Goal: Task Accomplishment & Management: Use online tool/utility

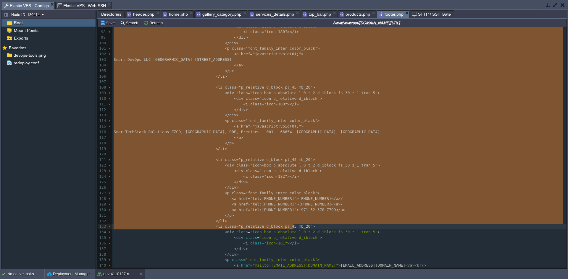
scroll to position [545, 0]
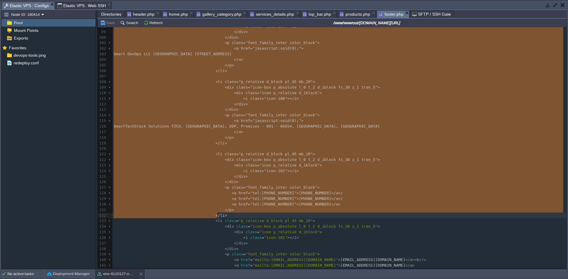
drag, startPoint x: 172, startPoint y: 78, endPoint x: 310, endPoint y: 216, distance: 195.2
type textarea "-"
click at [277, 160] on span ""icon-box p_absolute l_0 t_2 d_iblock fs_30 z_1 tran_5"" at bounding box center [313, 160] width 127 height 4
click at [308, 189] on pre "< p class = "font_family_inter color_black" >" at bounding box center [339, 188] width 454 height 6
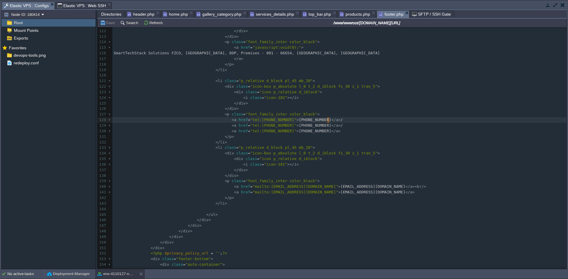
scroll to position [618, 0]
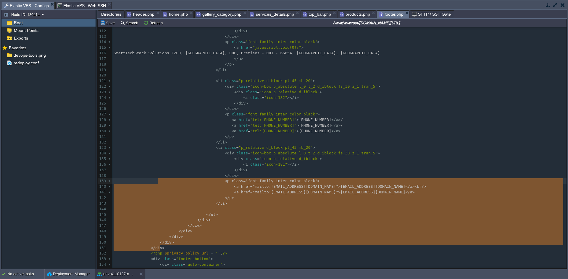
type textarea "-"
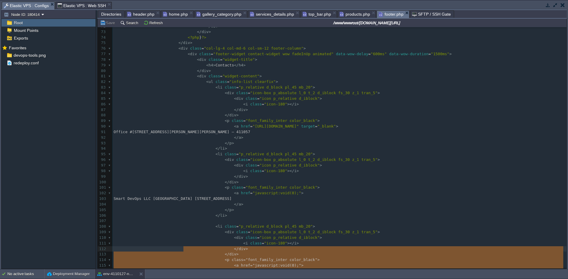
scroll to position [400, 0]
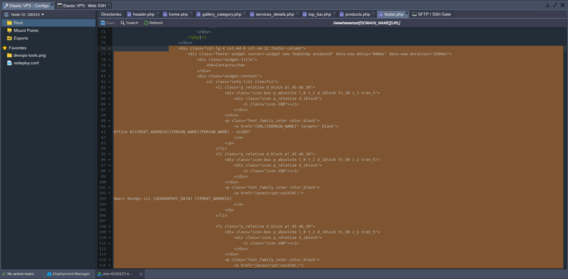
drag, startPoint x: 164, startPoint y: 248, endPoint x: 168, endPoint y: 48, distance: 200.1
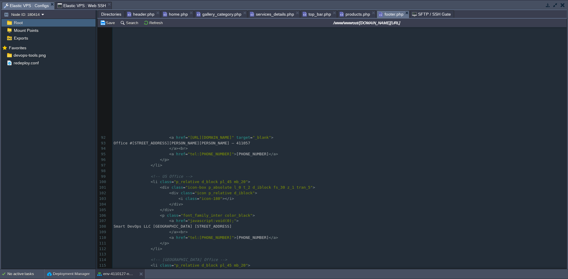
scroll to position [0, 0]
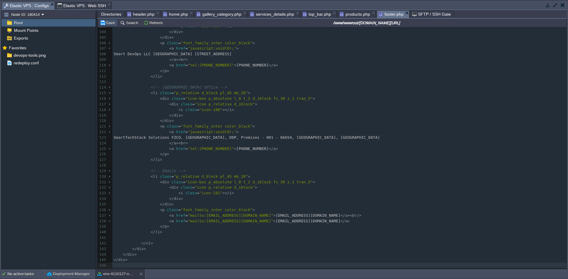
click at [103, 21] on button "Save" at bounding box center [108, 22] width 17 height 5
click at [212, 119] on pre "</ div >" at bounding box center [339, 121] width 454 height 6
type textarea "-"
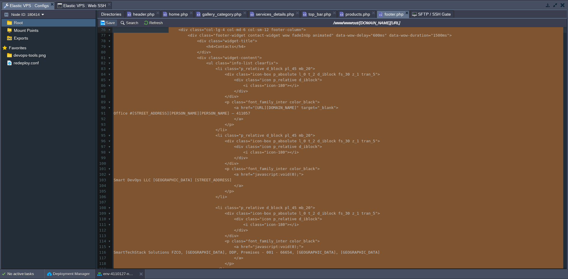
click at [105, 21] on button "Save" at bounding box center [108, 22] width 17 height 5
click at [247, 178] on pre "< a href = "javascript:void(0);" >" at bounding box center [339, 175] width 454 height 6
click at [302, 195] on pre "</ li >" at bounding box center [339, 197] width 454 height 6
click at [281, 103] on span ""font_family_inter color_black"" at bounding box center [281, 102] width 72 height 4
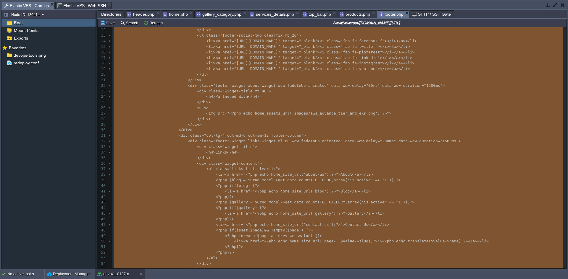
scroll to position [88, 0]
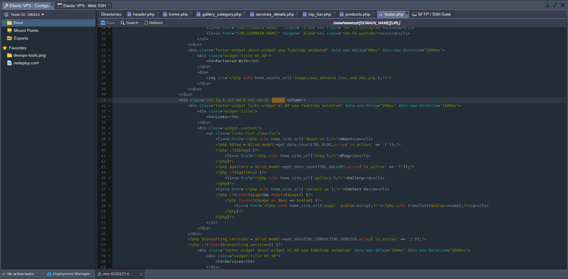
type textarea "column"
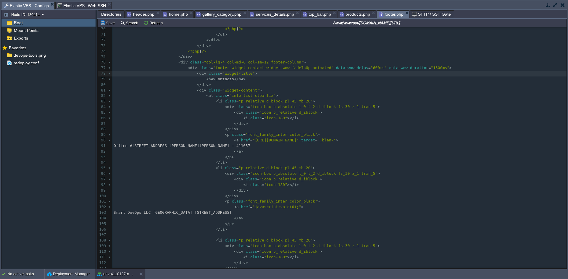
click at [325, 73] on pre "< div class = "widget-title" >" at bounding box center [339, 74] width 454 height 6
type textarea "-"
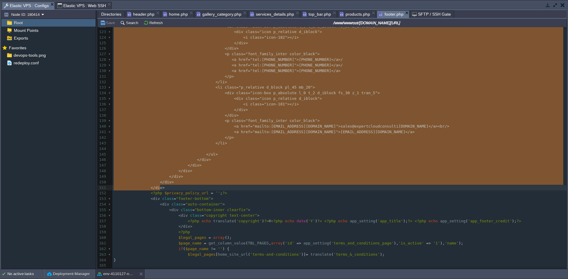
drag, startPoint x: 173, startPoint y: 63, endPoint x: 363, endPoint y: 188, distance: 227.7
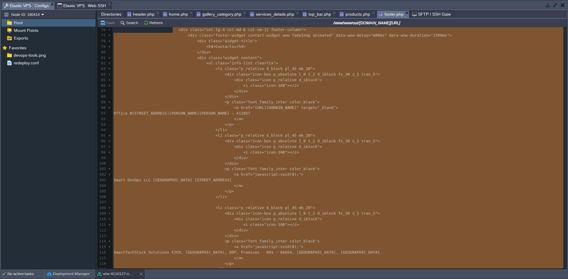
click at [184, 116] on pre "Office #[STREET_ADDRESS][PERSON_NAME][PERSON_NAME] – 411057" at bounding box center [339, 114] width 454 height 6
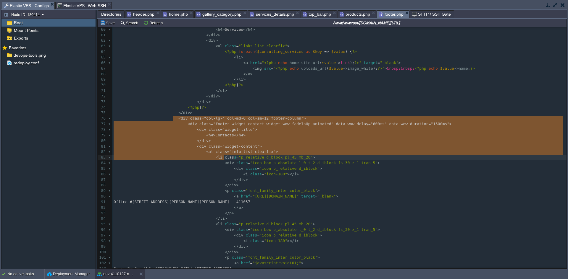
type textarea "-"
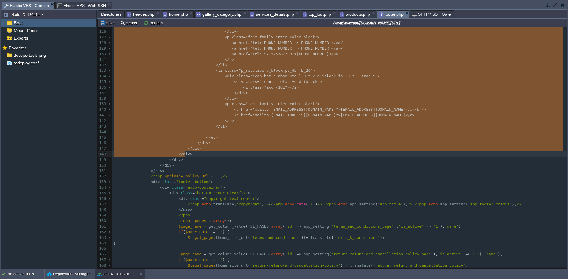
click at [199, 162] on pre "</ div >" at bounding box center [339, 160] width 454 height 6
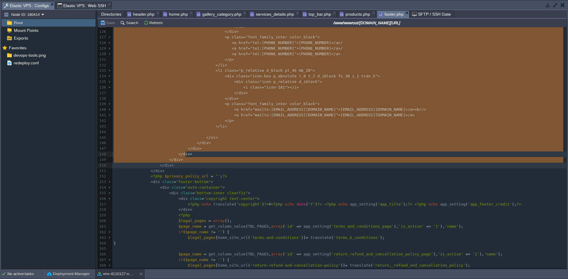
click at [189, 162] on pre "</ div >" at bounding box center [339, 160] width 454 height 6
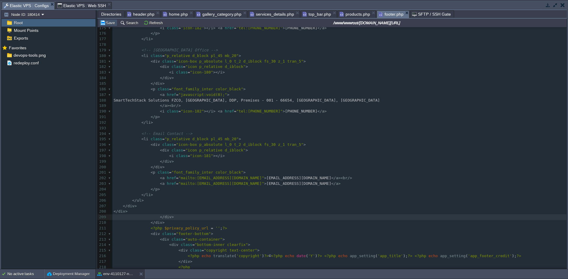
click at [106, 24] on button "Save" at bounding box center [108, 22] width 17 height 5
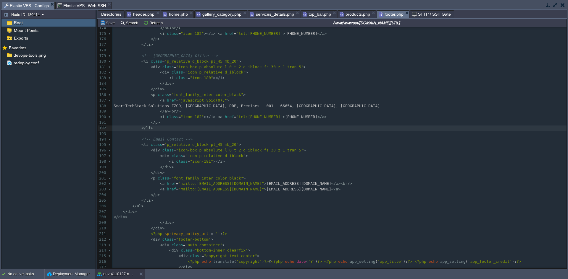
click at [216, 129] on pre "</ li >" at bounding box center [339, 129] width 454 height 6
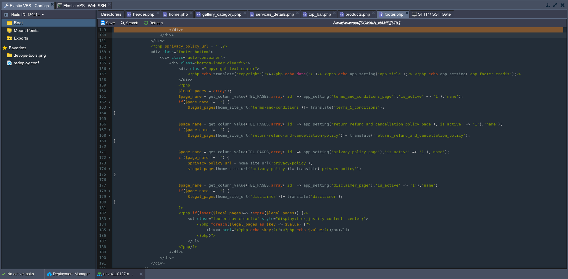
type textarea "<li class="p_relative d_block pl_45 mb_20"> <div class="icon-box p_absolute l_0…"
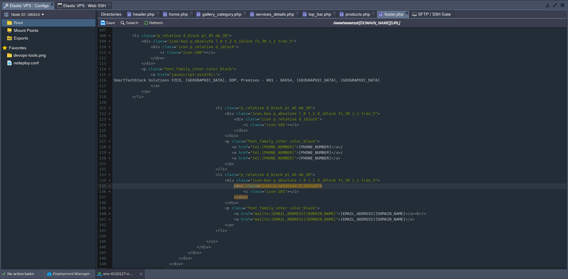
click at [233, 189] on pre "< i class = "icon-181" ></ i >" at bounding box center [339, 192] width 454 height 6
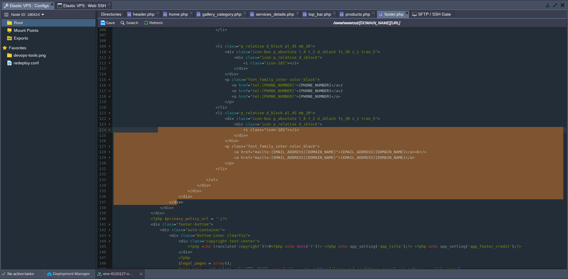
type textarea "-"
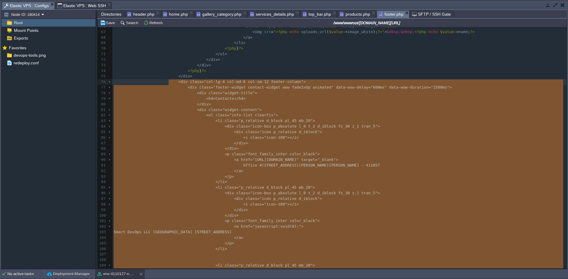
drag, startPoint x: 177, startPoint y: 204, endPoint x: 169, endPoint y: 85, distance: 119.7
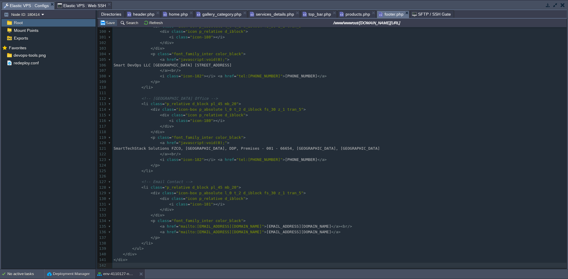
click at [108, 23] on button "Save" at bounding box center [108, 22] width 17 height 5
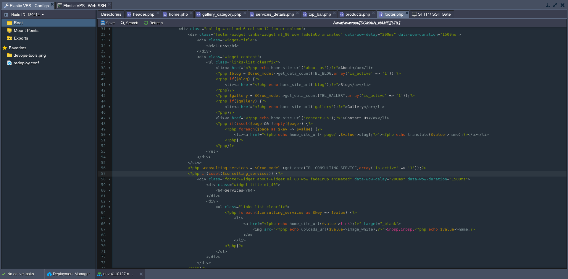
click at [234, 174] on div "xxxxxxxxxx ​ 21 </ div > 22 < div class = "footer-widget about-widget wow fadeI…" at bounding box center [339, 146] width 454 height 351
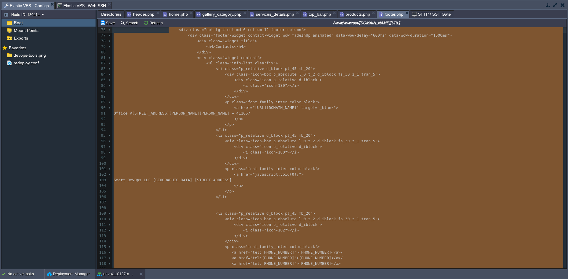
click at [387, 183] on pre "Smart DevOps LLC [GEOGRAPHIC_DATA] [STREET_ADDRESS]" at bounding box center [339, 181] width 454 height 6
click at [343, 187] on pre "</ a >" at bounding box center [339, 186] width 454 height 6
type textarea ">"
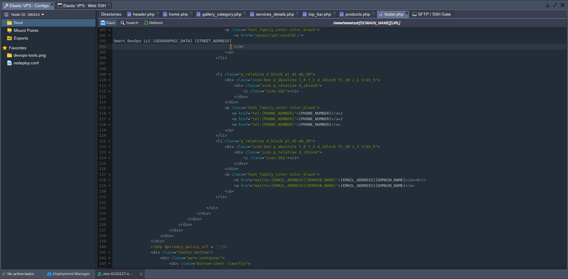
click at [110, 22] on button "Save" at bounding box center [108, 22] width 17 height 5
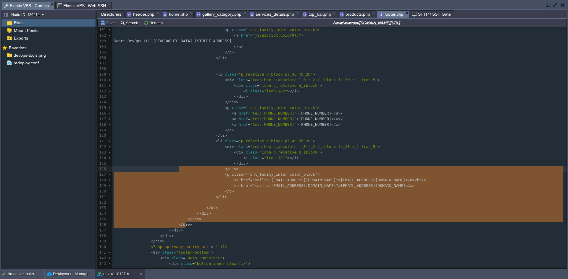
type textarea "-"
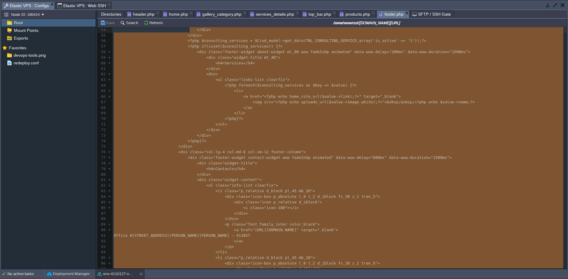
scroll to position [285, 0]
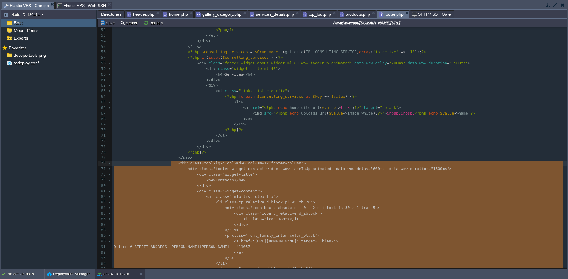
drag, startPoint x: 188, startPoint y: 225, endPoint x: 170, endPoint y: 164, distance: 63.5
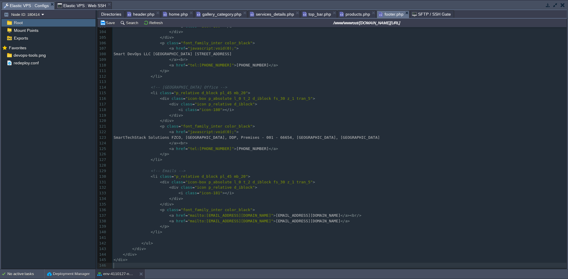
scroll to position [573, 0]
click at [109, 25] on button "Save" at bounding box center [108, 22] width 17 height 5
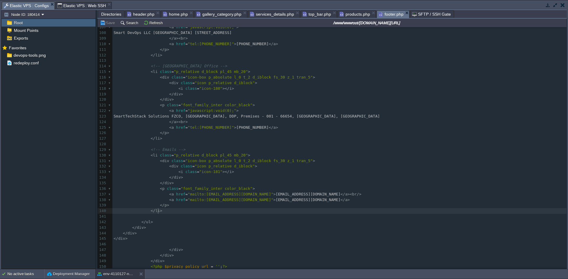
click at [217, 213] on pre "</ li >" at bounding box center [339, 211] width 454 height 6
type textarea "-"
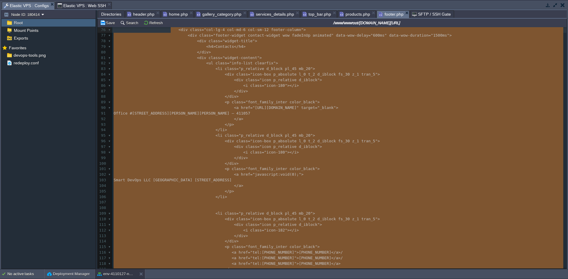
click at [225, 213] on span "class" at bounding box center [231, 213] width 12 height 4
type textarea "class"
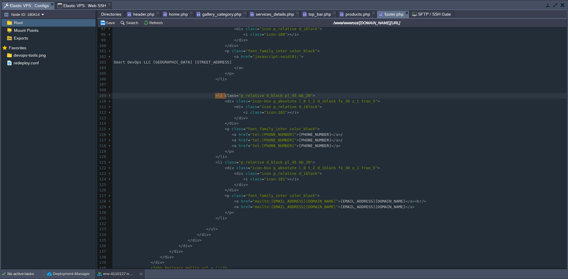
scroll to position [586, 0]
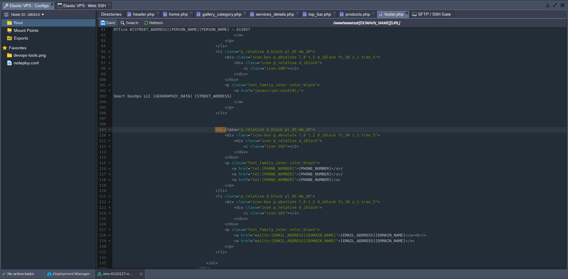
click at [108, 23] on button "Save" at bounding box center [108, 22] width 17 height 5
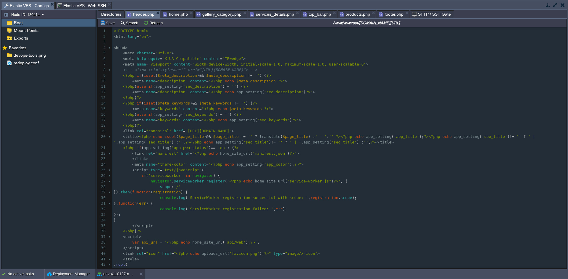
click at [134, 15] on span "header.php" at bounding box center [140, 14] width 27 height 7
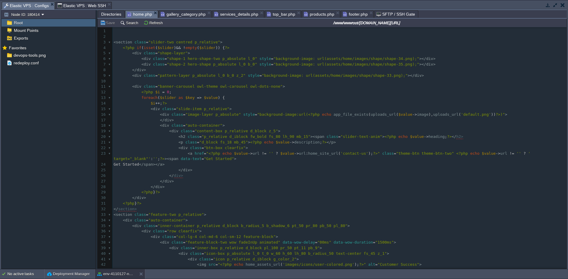
click at [133, 13] on span "home.php" at bounding box center [139, 14] width 25 height 7
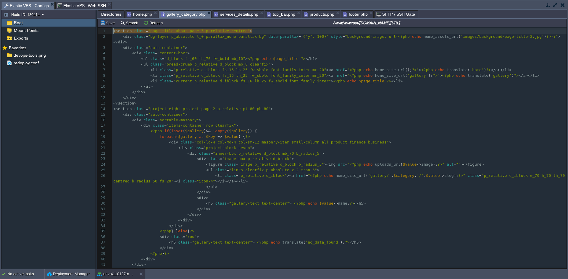
click at [188, 12] on span "gallery_category.php" at bounding box center [183, 14] width 45 height 7
click at [247, 16] on span "services_details.php" at bounding box center [236, 14] width 44 height 7
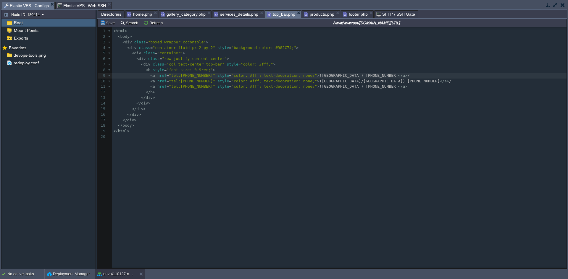
click at [281, 15] on span "top_bar.php" at bounding box center [281, 14] width 28 height 7
click at [253, 152] on div "1 < html > 2 < body > 3 < div class = "boxed_wrapper ccconsole" > 4 < div class…" at bounding box center [336, 152] width 477 height 250
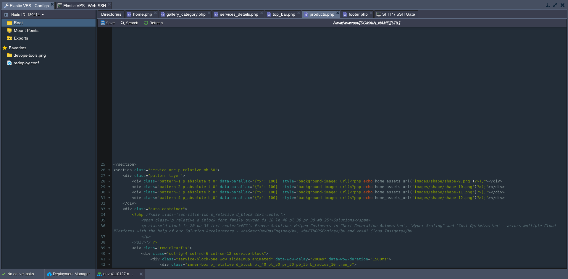
click at [310, 14] on span "products.php" at bounding box center [319, 14] width 30 height 7
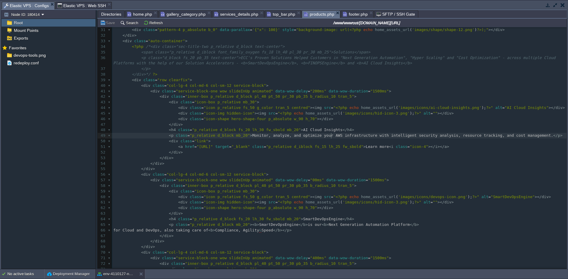
click at [332, 139] on pre "< p class = "p_relative d_block mb_20" > Monitor, analyze, and optimize your AW…" at bounding box center [339, 136] width 454 height 6
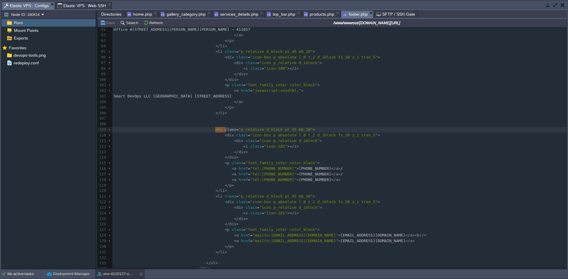
click at [348, 14] on span "footer.php" at bounding box center [355, 14] width 25 height 7
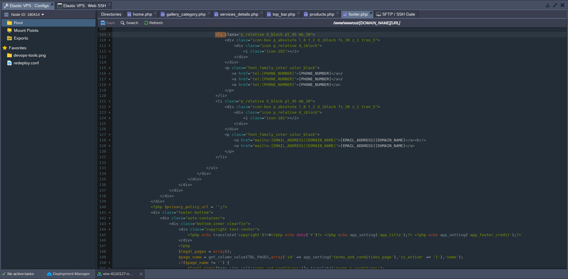
type textarea "​"
drag, startPoint x: 303, startPoint y: 151, endPoint x: 247, endPoint y: 183, distance: 64.1
click at [247, 183] on pre "</ div >" at bounding box center [339, 185] width 454 height 6
type textarea "div"
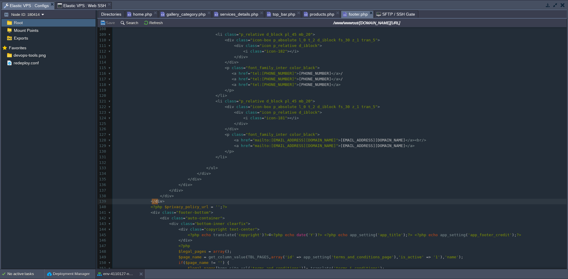
type textarea "div"
type textarea "</div>"
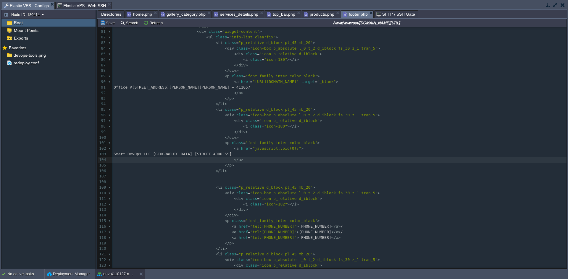
click at [245, 158] on pre "</ a >" at bounding box center [339, 160] width 454 height 6
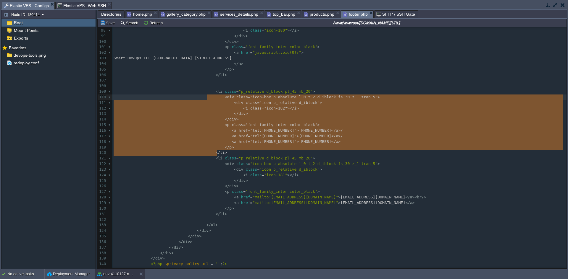
type textarea "<li class="p_relative d_block pl_45 mb_20"> <div class="icon-box p_absolute l_0…"
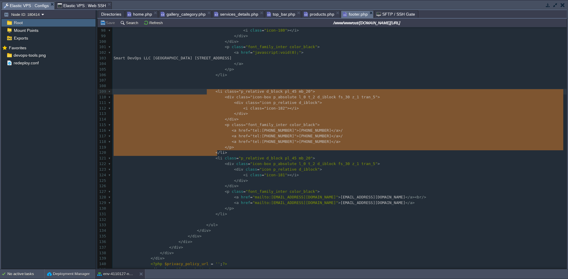
drag, startPoint x: 223, startPoint y: 155, endPoint x: 206, endPoint y: 94, distance: 62.7
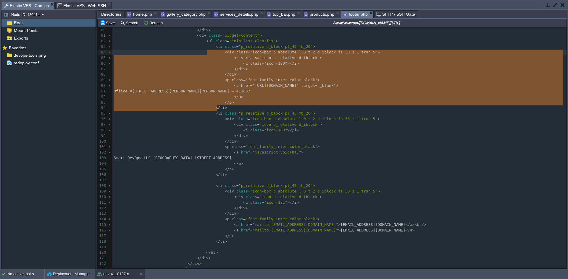
type textarea "<li class="p_relative d_block pl_45 mb_20"> <div class="icon-box p_absolute l_0…"
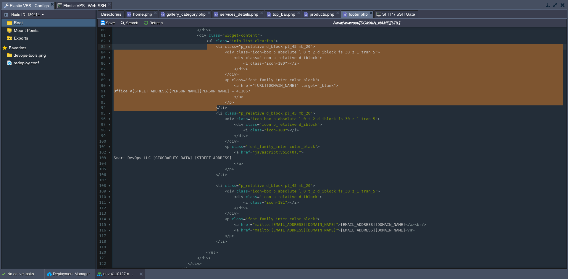
drag, startPoint x: 221, startPoint y: 109, endPoint x: 205, endPoint y: 48, distance: 62.8
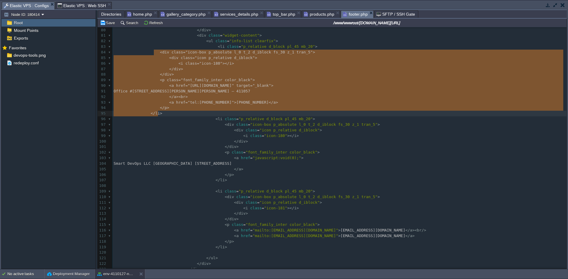
drag, startPoint x: 154, startPoint y: 54, endPoint x: 189, endPoint y: 113, distance: 68.2
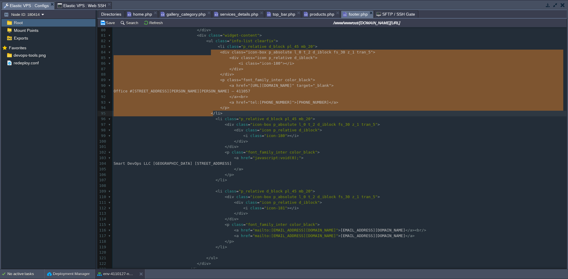
type textarea "-"
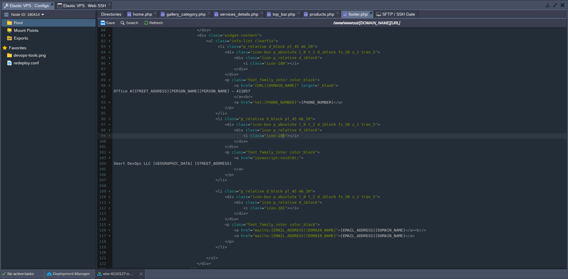
click at [300, 135] on pre "< i class = "icon-180" ></ i >" at bounding box center [339, 136] width 454 height 6
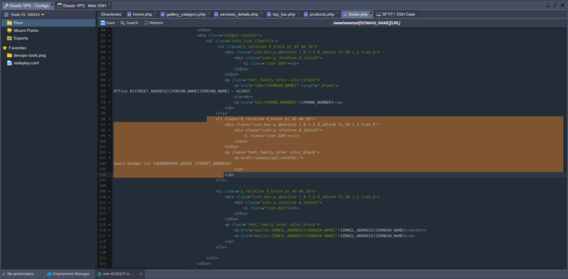
type textarea "<li class="p_relative d_block pl_45 mb_20"> <div class="icon-box p_absolute l_0…"
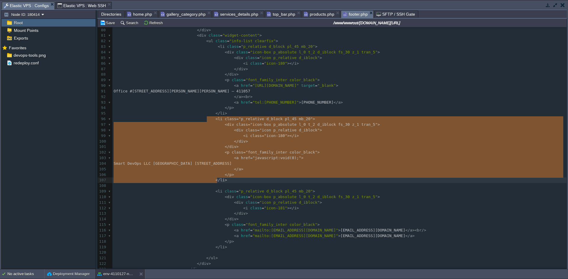
drag, startPoint x: 206, startPoint y: 120, endPoint x: 238, endPoint y: 184, distance: 71.1
paste textarea
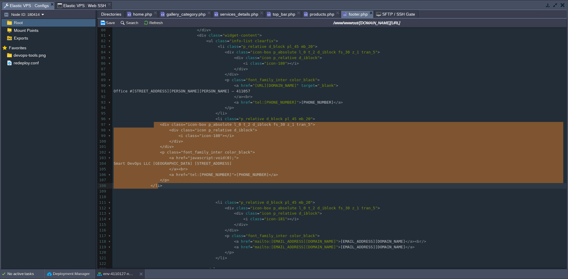
drag, startPoint x: 154, startPoint y: 125, endPoint x: 192, endPoint y: 188, distance: 74.0
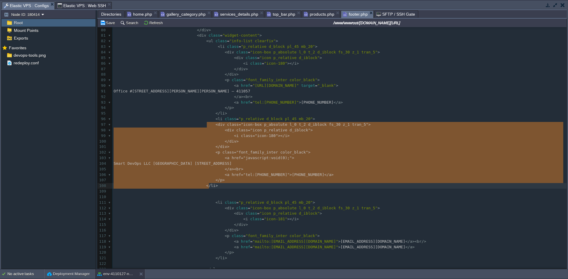
type textarea "<div class="icon-box p_absolute l_0 t_2 d_iblock fs_30 z_1 tran_5"> <div class=…"
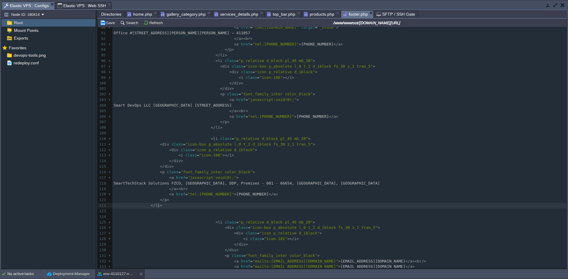
scroll to position [502, 0]
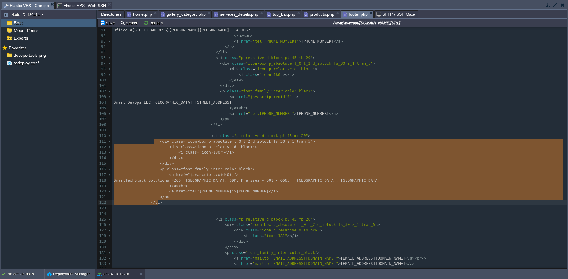
drag, startPoint x: 155, startPoint y: 142, endPoint x: 192, endPoint y: 205, distance: 72.7
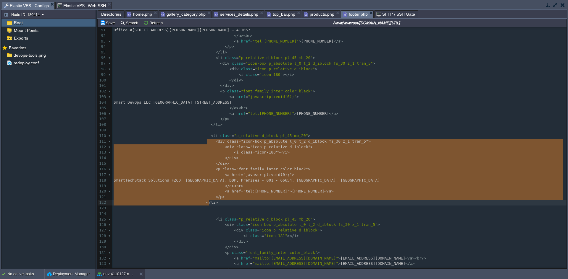
type textarea "<div class="icon-box p_absolute l_0 t_2 d_iblock fs_30 z_1 tran_5"> <div class=…"
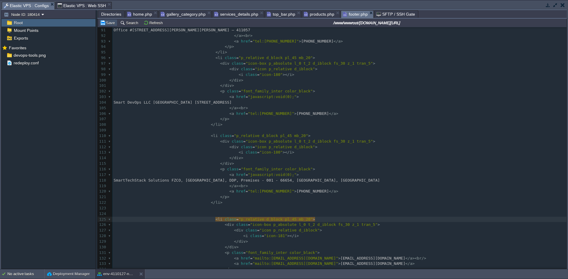
click at [107, 24] on button "Save" at bounding box center [108, 22] width 17 height 5
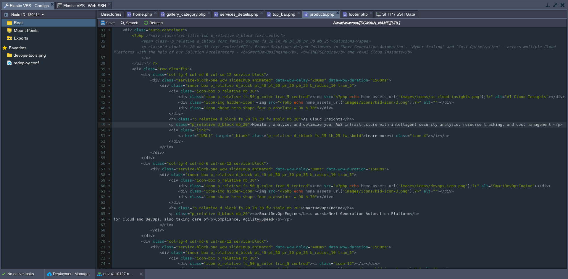
click at [322, 16] on span "products.php" at bounding box center [319, 14] width 30 height 7
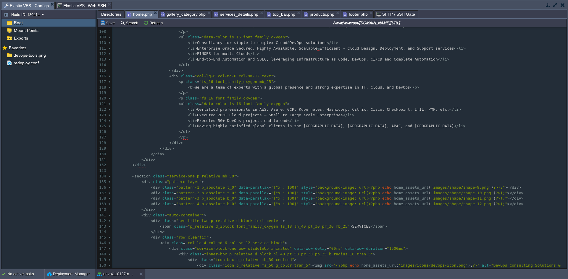
click at [143, 14] on span "home.php" at bounding box center [139, 14] width 25 height 7
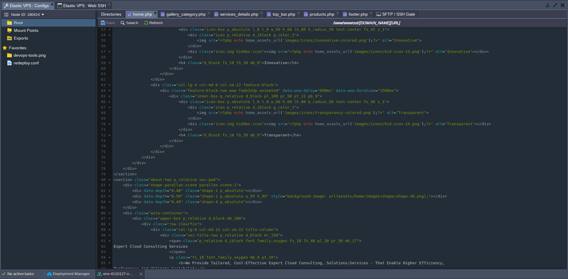
scroll to position [298, 0]
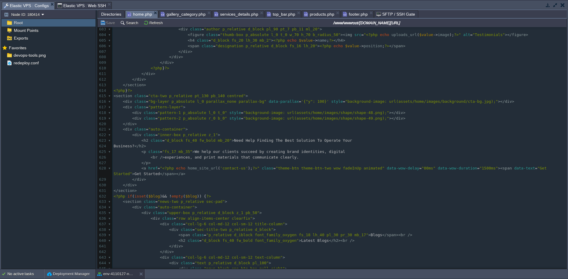
click at [106, 15] on span "Directories" at bounding box center [111, 14] width 20 height 7
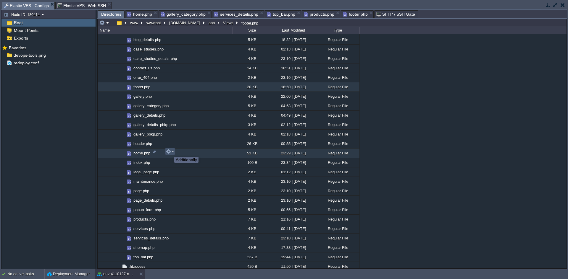
click at [170, 152] on button "button" at bounding box center [168, 151] width 5 height 5
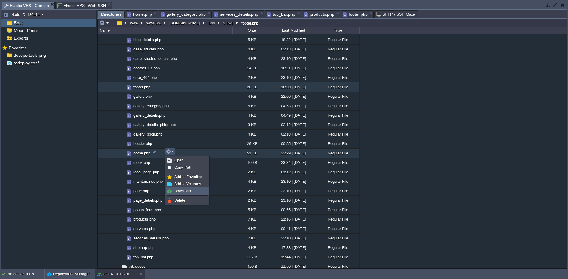
click at [183, 189] on link "Download" at bounding box center [187, 191] width 42 height 7
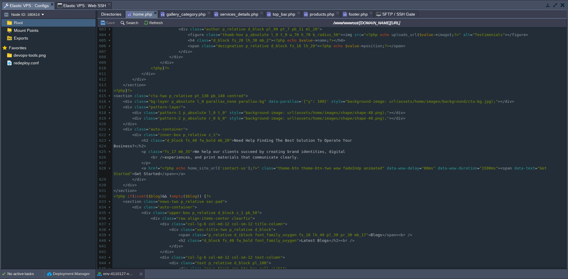
click at [140, 11] on div "home.php" at bounding box center [141, 14] width 33 height 8
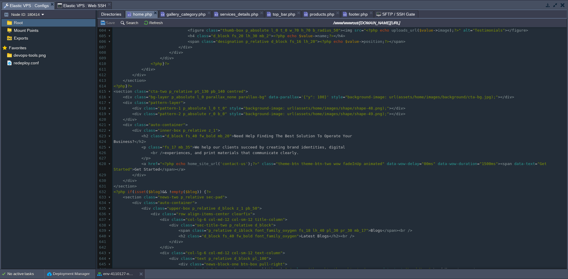
scroll to position [3413, 0]
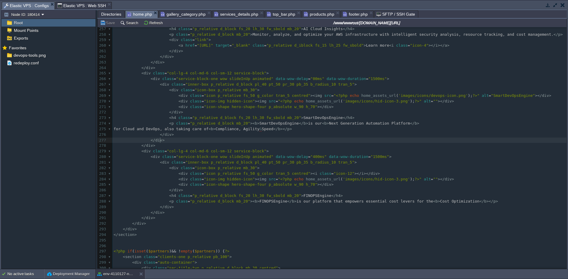
click at [286, 139] on pre "</ div >" at bounding box center [339, 141] width 454 height 6
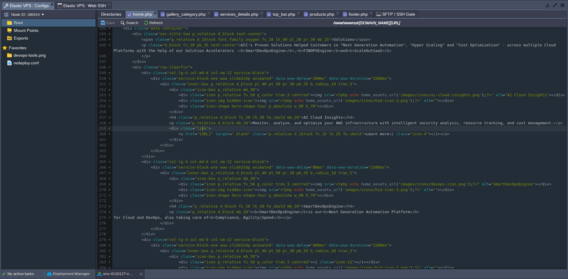
click at [242, 127] on pre "< div class = "link" >" at bounding box center [339, 129] width 454 height 6
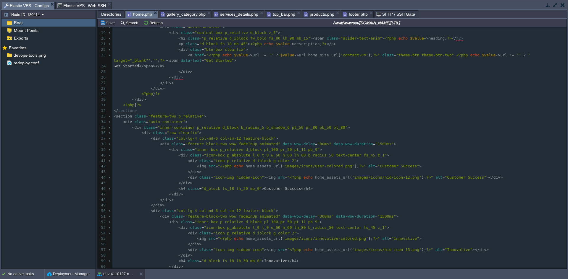
scroll to position [101, 0]
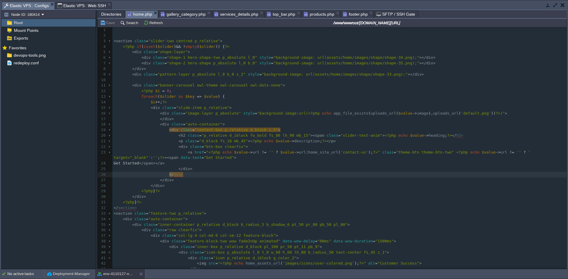
type textarea "div"
click at [174, 175] on span "div" at bounding box center [177, 174] width 7 height 5
click at [234, 208] on pre "</ section >" at bounding box center [339, 208] width 454 height 6
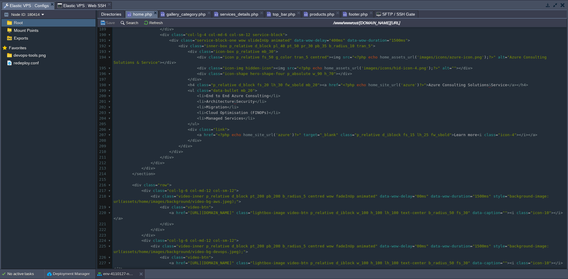
click at [114, 16] on span "Directories" at bounding box center [111, 14] width 20 height 7
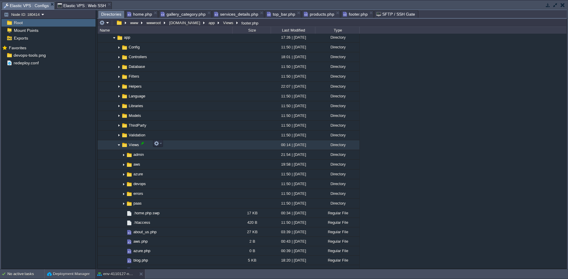
scroll to position [341, 0]
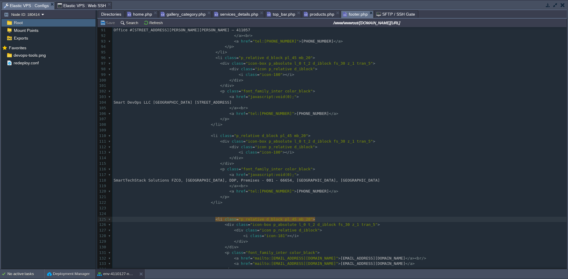
click at [343, 15] on span "footer.php" at bounding box center [355, 14] width 25 height 7
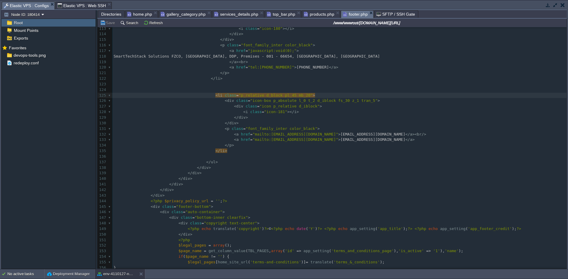
scroll to position [630, 0]
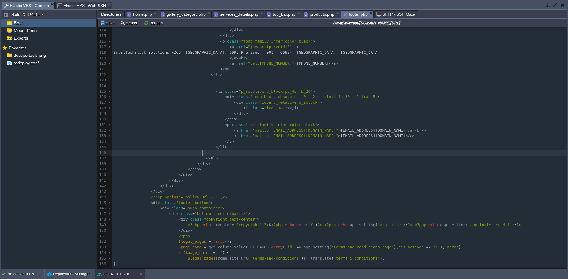
click at [325, 153] on pre at bounding box center [339, 153] width 454 height 6
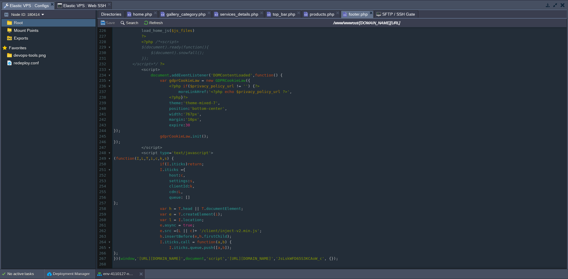
scroll to position [1181, 0]
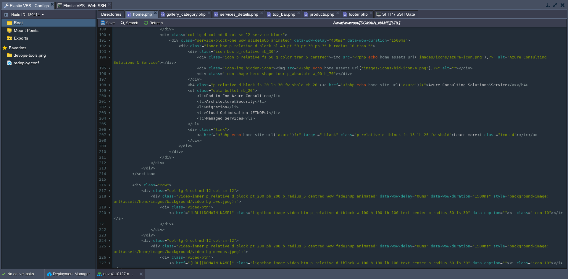
click at [138, 14] on span "home.php" at bounding box center [139, 14] width 25 height 7
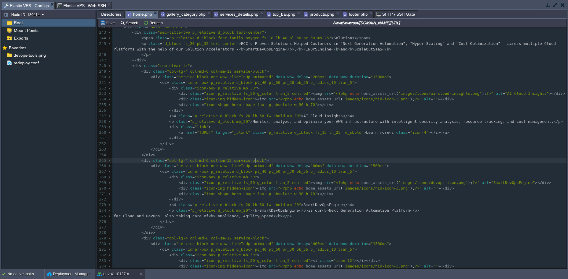
click at [279, 163] on pre "< div class = "col-lg-4 col-md-6 col-sm-12 service-block" >" at bounding box center [339, 161] width 454 height 6
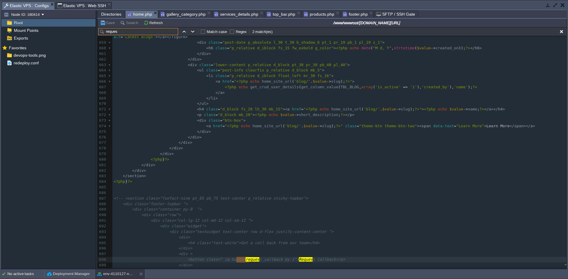
type input "request"
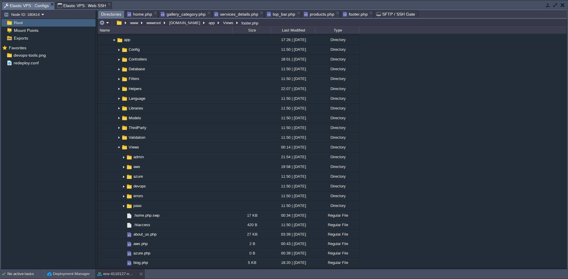
click at [114, 15] on span "Directories" at bounding box center [111, 14] width 20 height 7
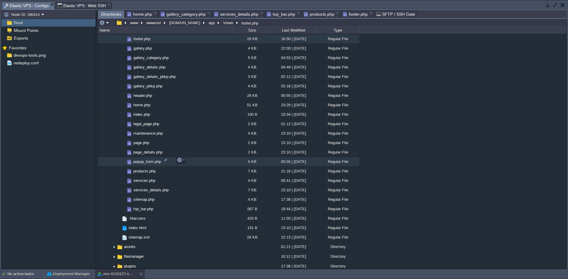
click at [147, 160] on span "popup_form.php" at bounding box center [146, 161] width 29 height 5
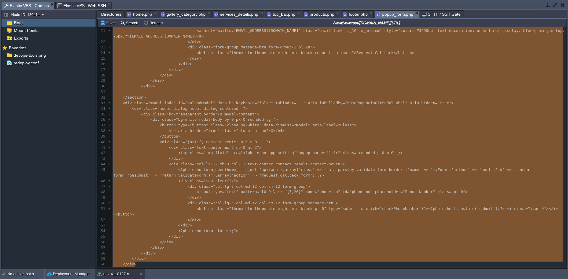
click at [245, 96] on pre "</ section >" at bounding box center [339, 98] width 454 height 6
type textarea ">"
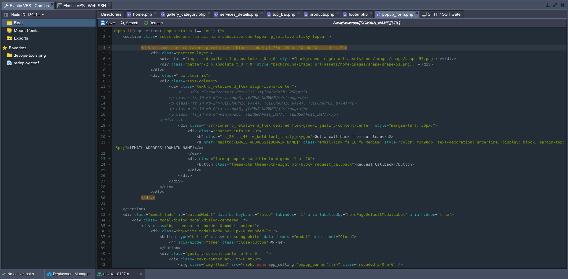
scroll to position [2, 6]
type textarea "20"
click at [110, 22] on button "Save" at bounding box center [108, 22] width 17 height 5
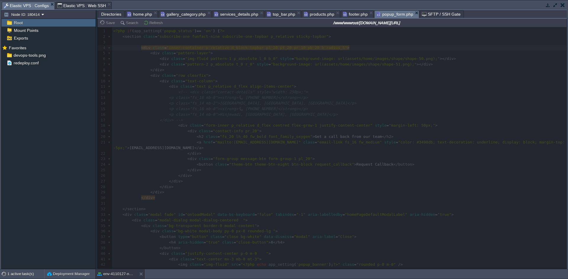
click at [228, 141] on div at bounding box center [332, 147] width 468 height 241
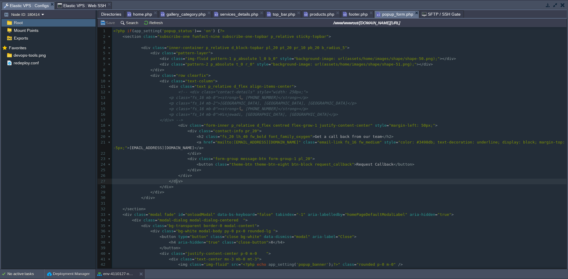
scroll to position [2, 6]
click at [316, 185] on pre "</ div >" at bounding box center [339, 187] width 454 height 6
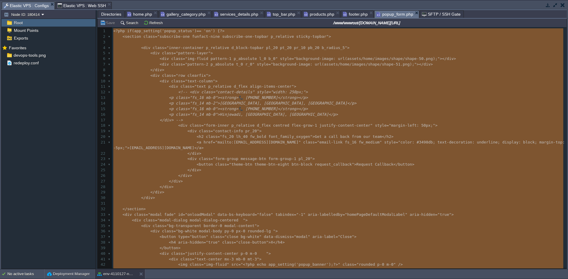
type textarea "-"
click at [115, 16] on span "Directories" at bounding box center [111, 14] width 20 height 7
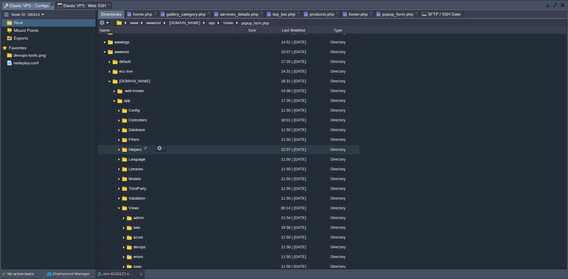
scroll to position [283, 0]
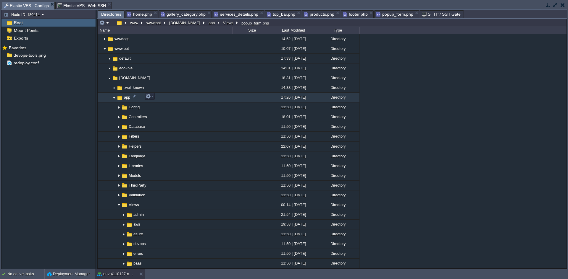
click at [113, 98] on img at bounding box center [114, 97] width 5 height 9
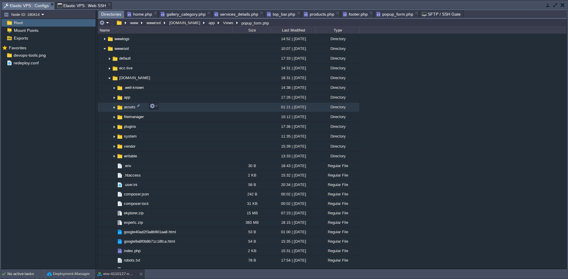
click at [112, 107] on img at bounding box center [114, 107] width 5 height 9
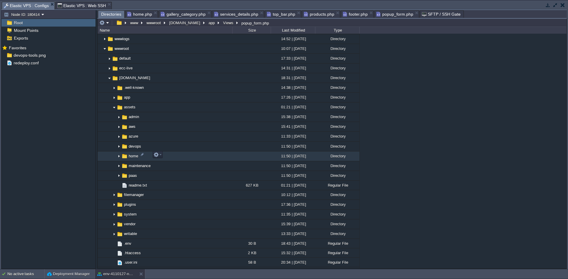
click at [119, 154] on img at bounding box center [118, 156] width 5 height 9
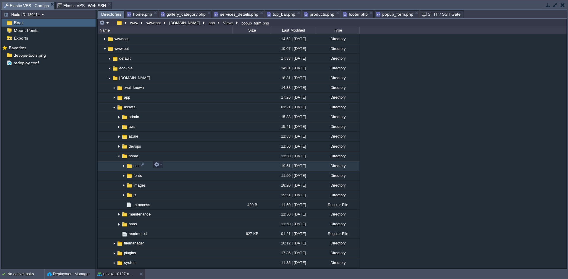
click at [124, 165] on img at bounding box center [123, 166] width 5 height 9
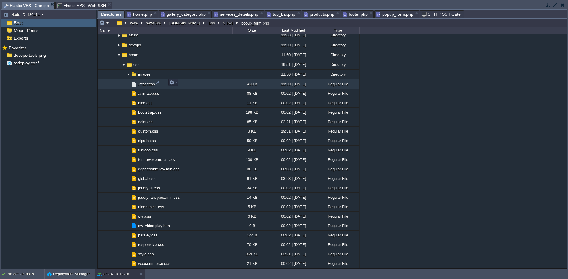
scroll to position [377, 0]
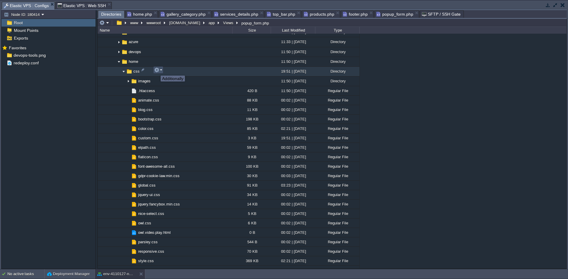
click at [156, 70] on button "button" at bounding box center [156, 69] width 5 height 5
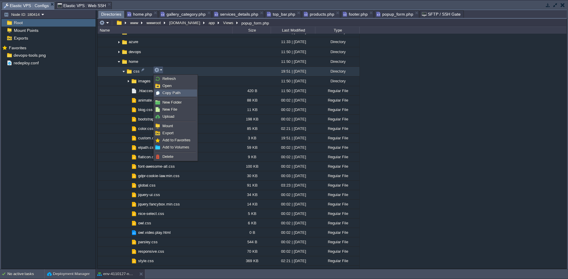
click at [176, 91] on span "Copy Path" at bounding box center [171, 93] width 18 height 4
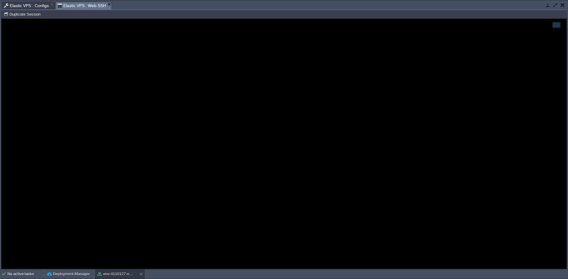
click at [83, 5] on span "Elastic VPS : Web SSH" at bounding box center [81, 5] width 49 height 7
click at [133, 70] on div at bounding box center [283, 144] width 565 height 250
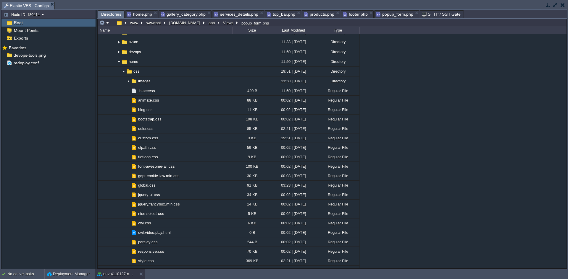
click at [547, 4] on button "button" at bounding box center [547, 4] width 5 height 5
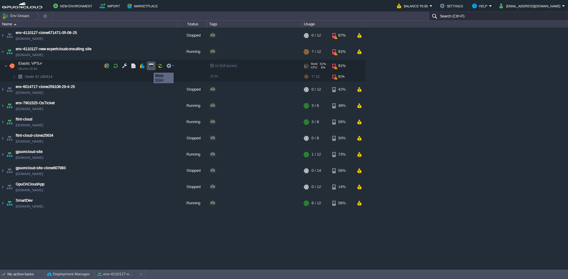
click at [149, 67] on button "button" at bounding box center [150, 65] width 5 height 5
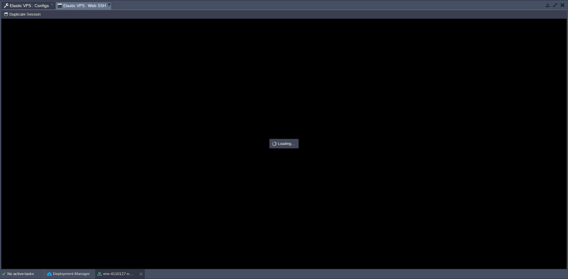
scroll to position [0, 0]
type input "#000000"
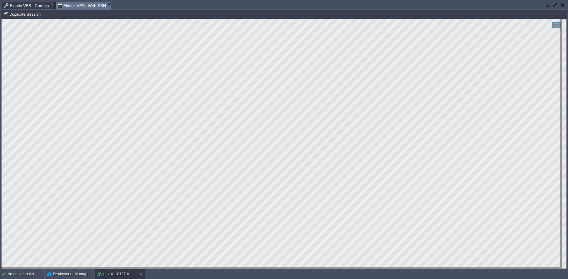
click at [25, 5] on span "Elastic VPS : Configs" at bounding box center [26, 5] width 45 height 7
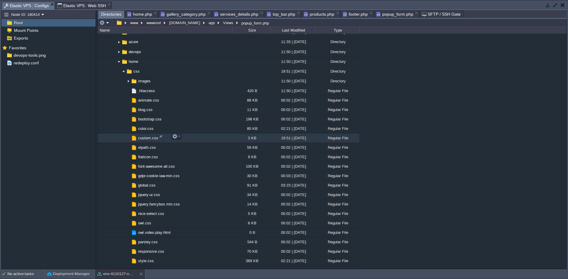
click at [146, 137] on span "custom.css" at bounding box center [148, 138] width 22 height 5
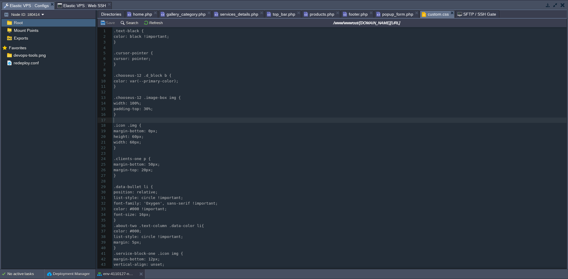
click at [254, 118] on pre "​" at bounding box center [339, 121] width 454 height 6
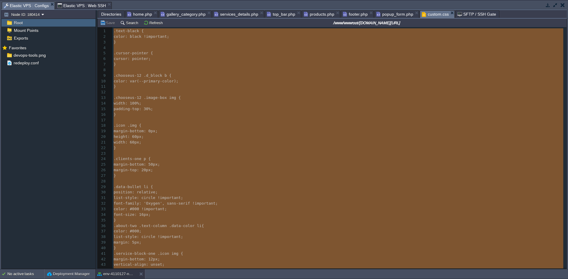
type textarea "-"
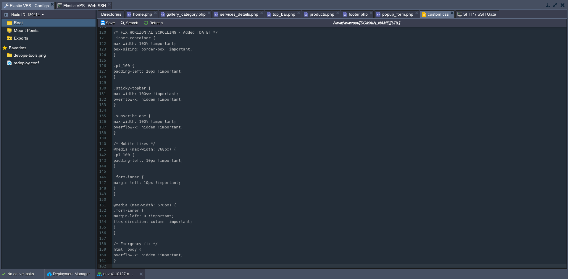
scroll to position [634, 0]
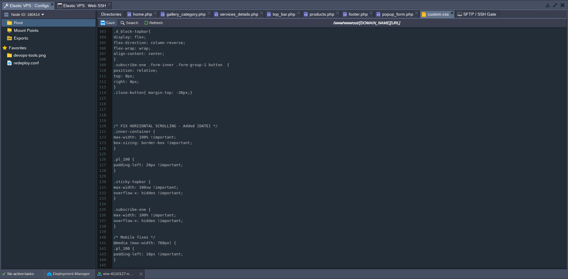
click at [107, 22] on button "Save" at bounding box center [108, 22] width 17 height 5
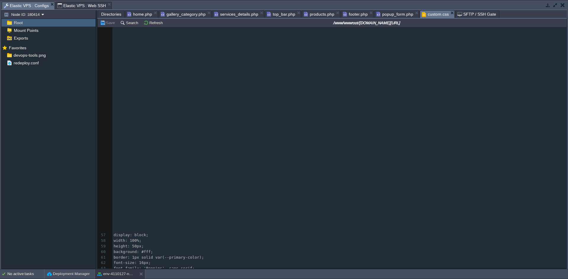
scroll to position [108, 0]
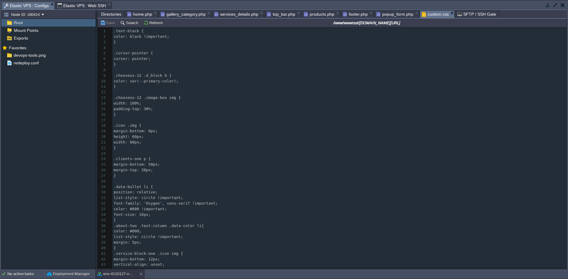
click at [546, 7] on button "button" at bounding box center [547, 4] width 5 height 5
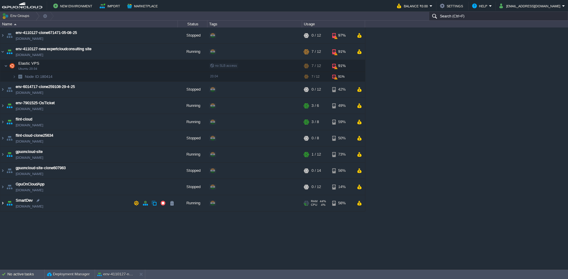
click at [2, 206] on img at bounding box center [2, 203] width 5 height 16
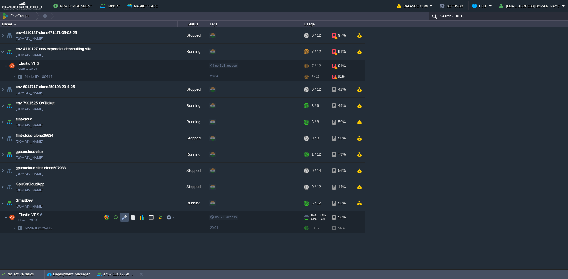
click at [126, 218] on button "button" at bounding box center [124, 217] width 5 height 5
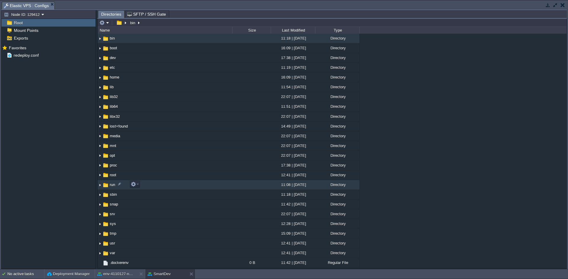
scroll to position [65, 0]
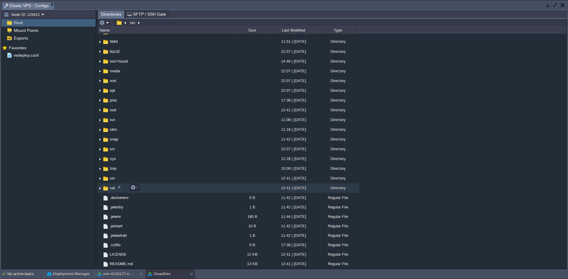
click at [99, 187] on img at bounding box center [100, 188] width 5 height 9
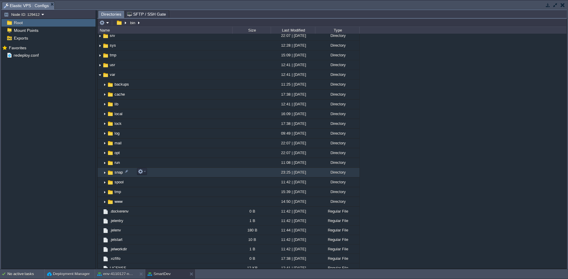
scroll to position [192, 0]
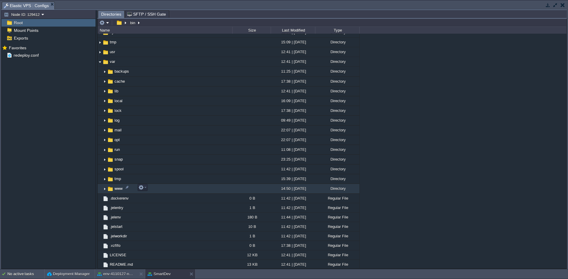
click at [105, 190] on img at bounding box center [104, 188] width 5 height 9
click at [111, 189] on img at bounding box center [109, 188] width 5 height 9
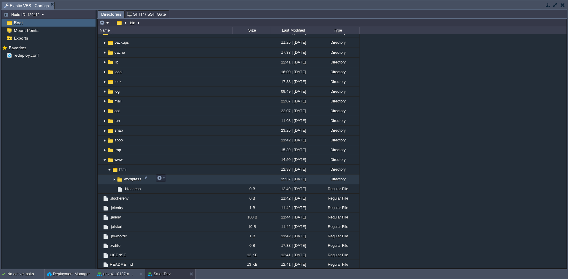
click at [114, 180] on img at bounding box center [114, 179] width 5 height 9
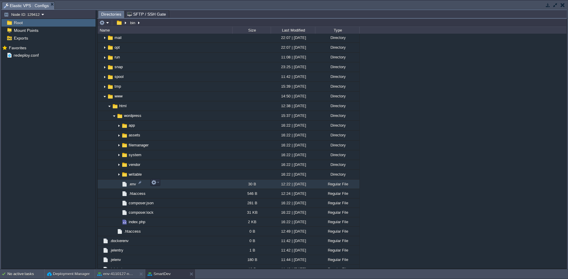
scroll to position [285, 0]
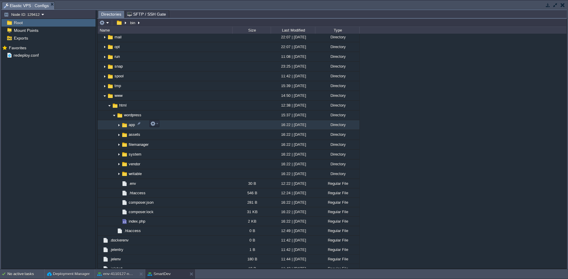
click at [119, 124] on img at bounding box center [118, 125] width 5 height 9
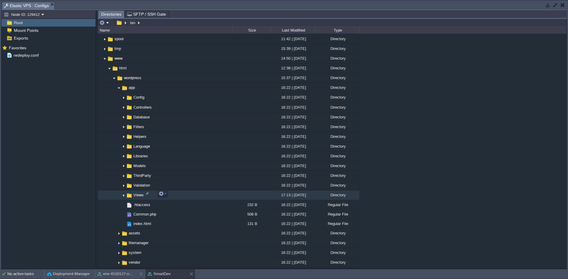
scroll to position [322, 0]
click at [124, 196] on img at bounding box center [123, 195] width 5 height 9
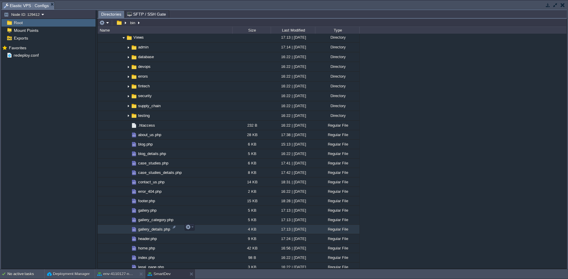
scroll to position [489, 0]
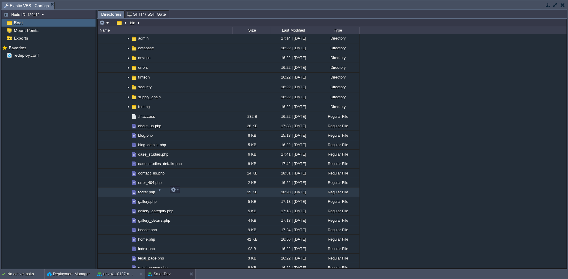
click at [141, 190] on span "footer.php" at bounding box center [146, 192] width 19 height 5
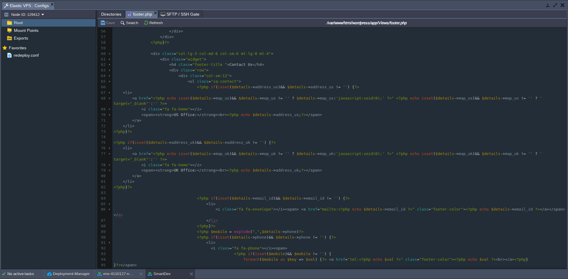
scroll to position [306, 0]
type textarea "<li> <a href="<"
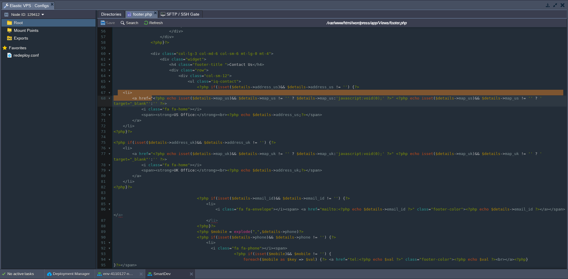
drag, startPoint x: 118, startPoint y: 92, endPoint x: 146, endPoint y: 97, distance: 28.2
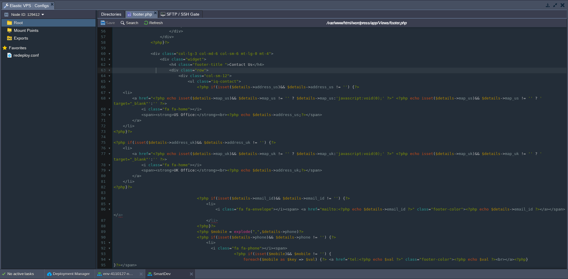
click at [156, 72] on div "x <?php 31 < li >< a href = " <?php echo home_site_url ( 'blog' ) ?> " > <?php …" at bounding box center [339, 109] width 454 height 440
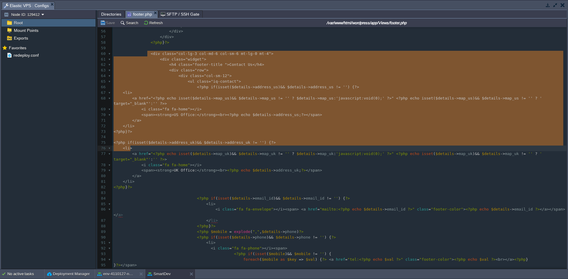
type textarea "-"
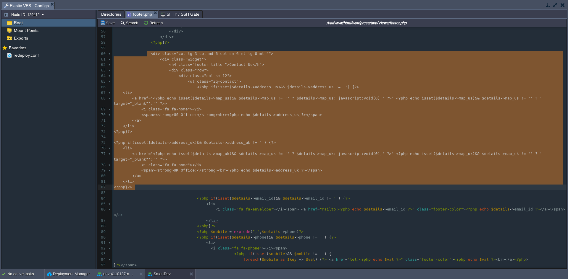
drag, startPoint x: 147, startPoint y: 54, endPoint x: 187, endPoint y: 186, distance: 137.6
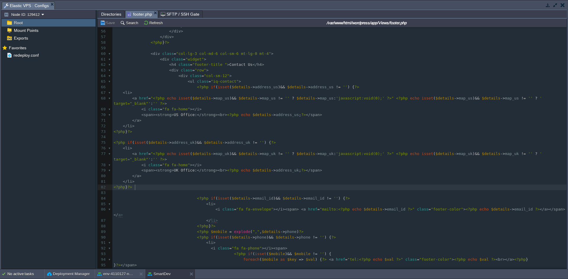
scroll to position [252, 0]
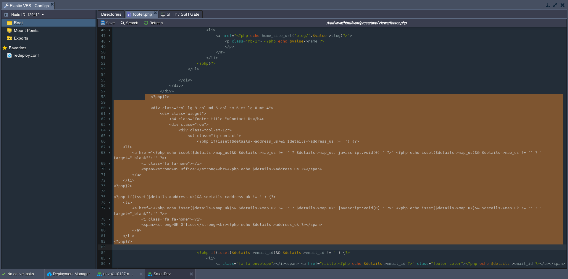
drag, startPoint x: 144, startPoint y: 98, endPoint x: 190, endPoint y: 248, distance: 156.4
click at [218, 136] on span ""iq-contact"" at bounding box center [225, 136] width 28 height 4
click at [197, 153] on span "$details" at bounding box center [201, 152] width 19 height 4
type textarea "$details"
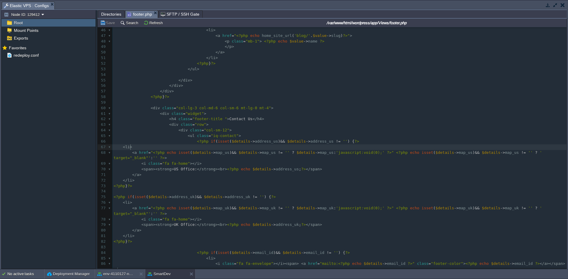
click at [161, 150] on pre "< li >" at bounding box center [339, 148] width 454 height 6
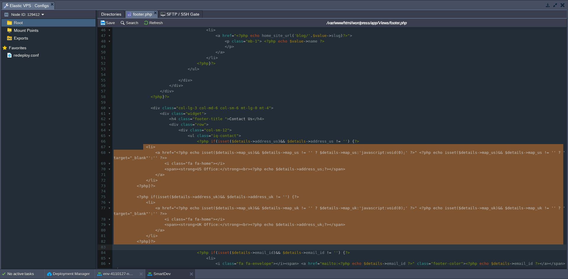
type textarea "-"
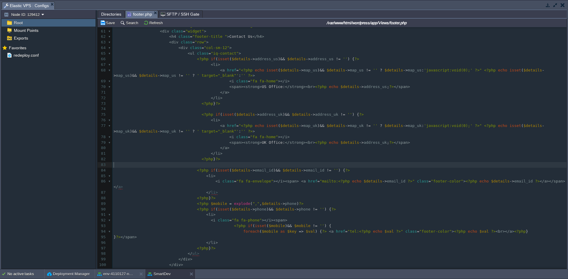
scroll to position [334, 0]
click at [244, 162] on pre "<?php } ?>" at bounding box center [339, 160] width 454 height 6
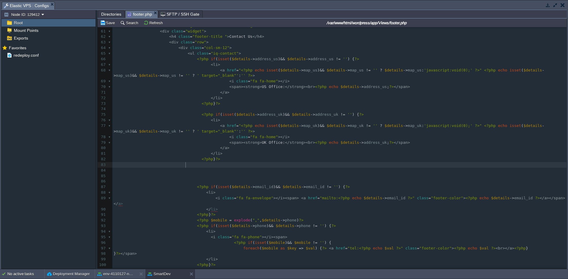
click at [199, 165] on pre at bounding box center [339, 165] width 454 height 6
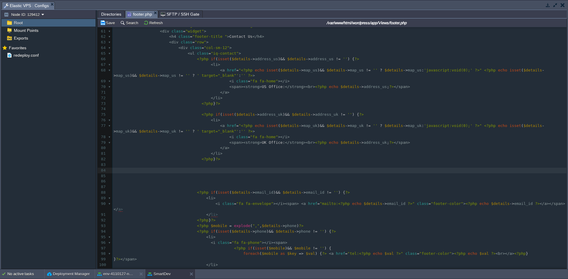
paste textarea "<?php if (isset($details->address_uae) && $details->address_uae != '') { ?> <li>"
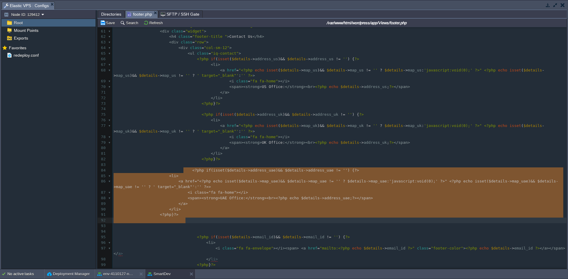
type textarea "<?php if (isset($details->address_uae) && $details->address_uae != '') { ?> <li…"
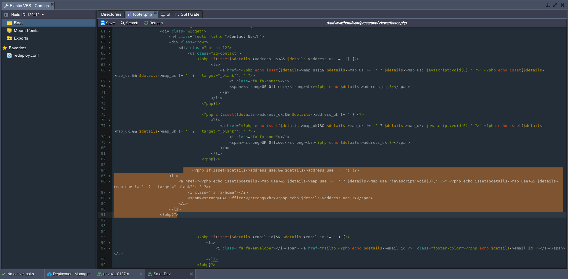
drag, startPoint x: 184, startPoint y: 171, endPoint x: 211, endPoint y: 216, distance: 52.5
click at [258, 213] on pre "<?php } ?>" at bounding box center [339, 215] width 454 height 6
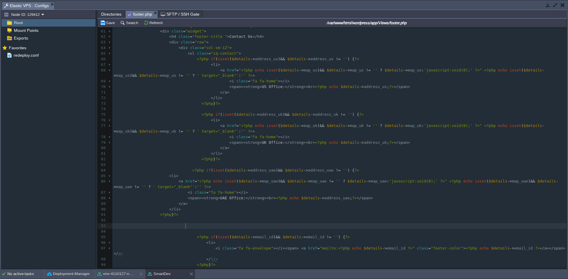
click at [221, 226] on pre at bounding box center [339, 226] width 454 height 6
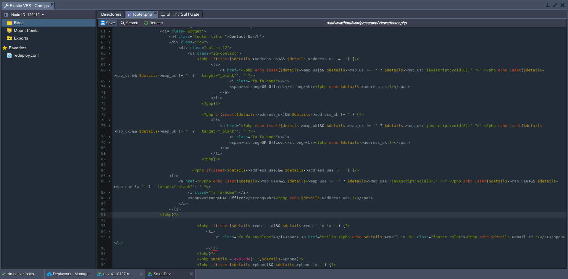
click at [109, 22] on button "Save" at bounding box center [108, 22] width 17 height 5
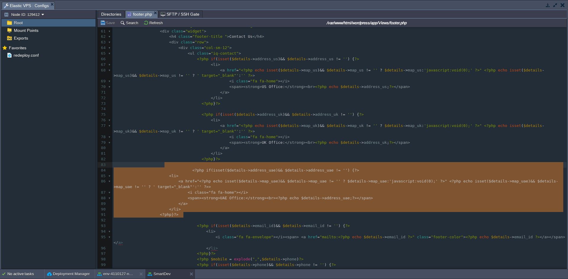
type textarea "<?php if (isset($details->address_uae) && $details->address_uae != '') { ?> <li…"
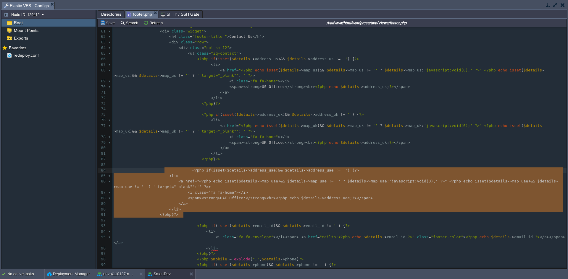
drag, startPoint x: 182, startPoint y: 216, endPoint x: 164, endPoint y: 171, distance: 48.4
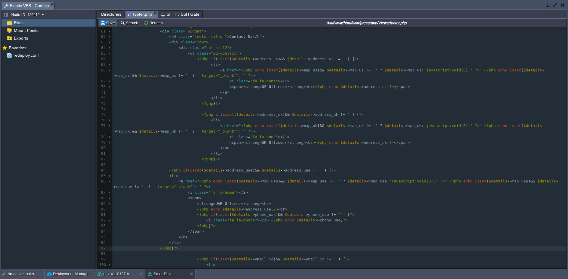
click at [105, 26] on td "Save" at bounding box center [108, 22] width 18 height 7
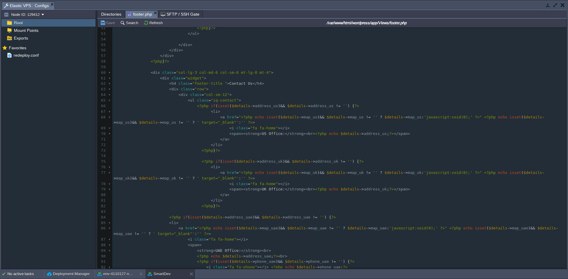
scroll to position [285, 0]
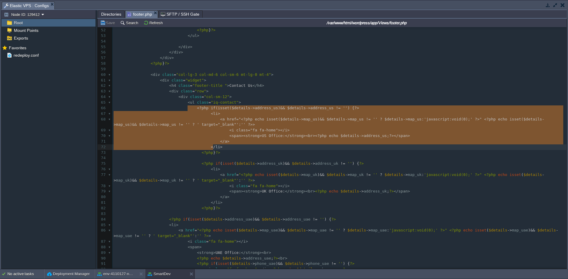
type textarea "<?php if (isset($details->address_us) && $details->address_us != '') { ?> <li> …"
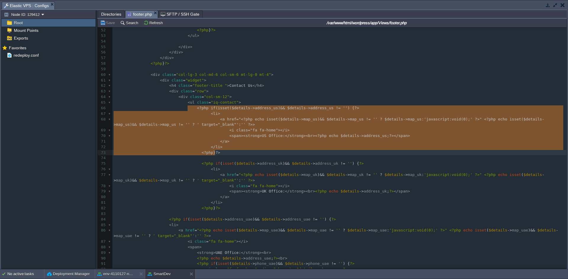
drag, startPoint x: 188, startPoint y: 107, endPoint x: 234, endPoint y: 152, distance: 63.8
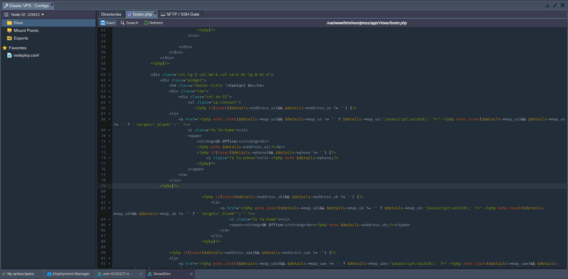
click at [112, 22] on button "Save" at bounding box center [108, 22] width 17 height 5
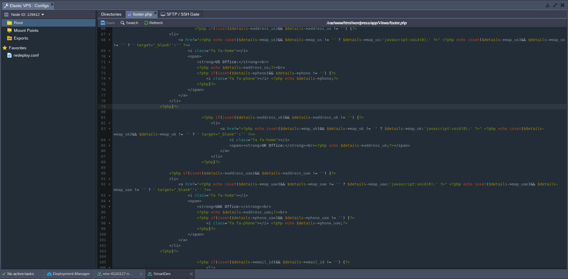
scroll to position [407, 0]
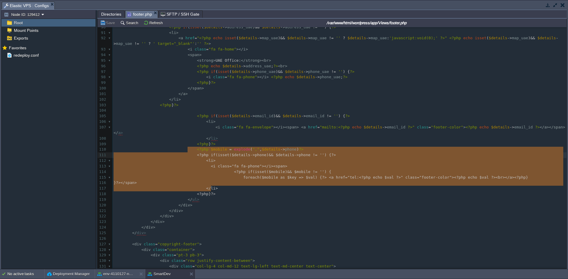
type textarea "<?php $mobile = explode(",", $details->phone) ?> <?php if (isset($details->phon…"
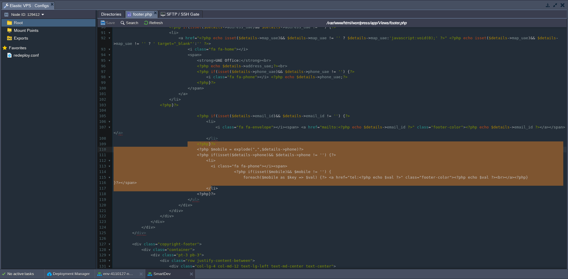
drag, startPoint x: 223, startPoint y: 189, endPoint x: 187, endPoint y: 144, distance: 57.2
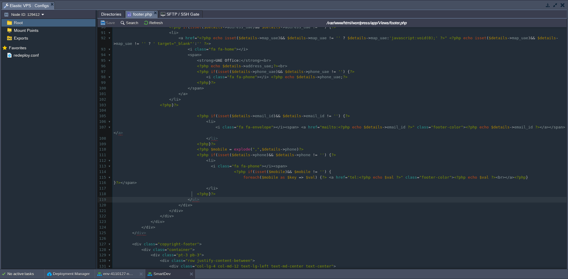
click at [233, 197] on pre "</ ul >" at bounding box center [339, 200] width 454 height 6
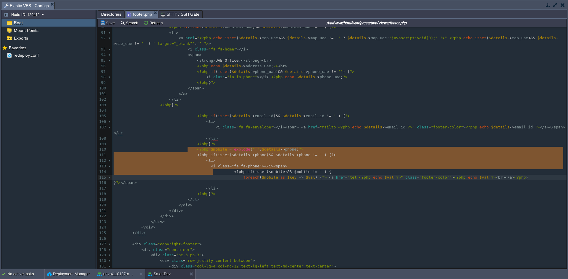
type textarea "<?php if (isset($details->phone) && $details->phone != '') { ?> <li> <i class="…"
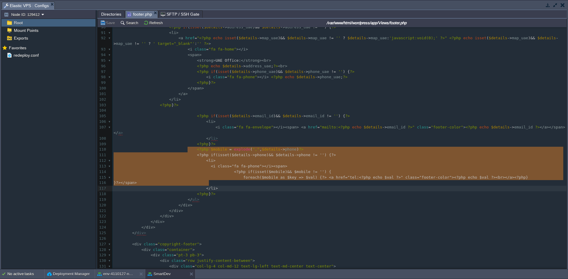
drag, startPoint x: 187, startPoint y: 152, endPoint x: 220, endPoint y: 182, distance: 44.8
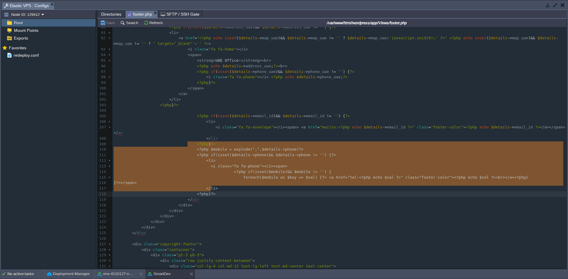
type textarea "<?php $mobile = explode(",", $details->phone) ?> <?php if (isset($details->phon…"
drag, startPoint x: 187, startPoint y: 145, endPoint x: 224, endPoint y: 190, distance: 58.2
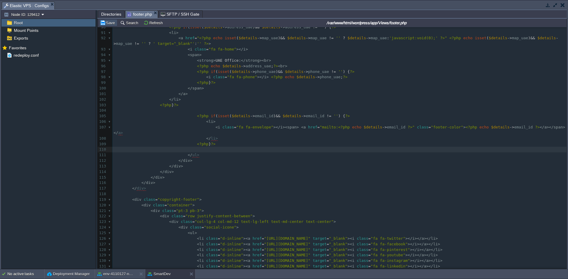
click at [109, 25] on button "Save" at bounding box center [108, 22] width 17 height 5
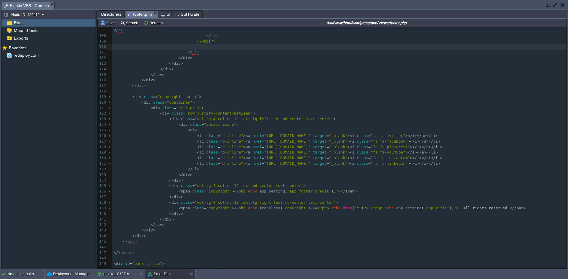
scroll to position [620, 0]
